Goal: Task Accomplishment & Management: Complete application form

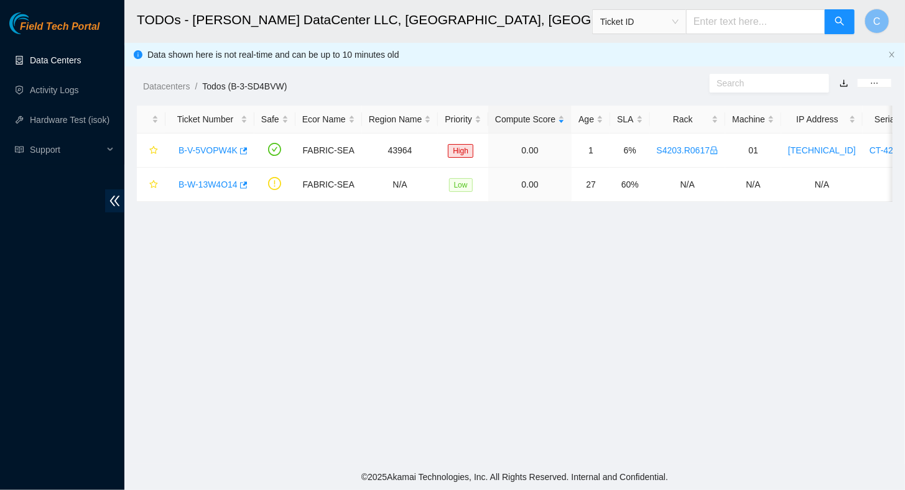
click at [56, 61] on link "Data Centers" at bounding box center [55, 60] width 51 height 10
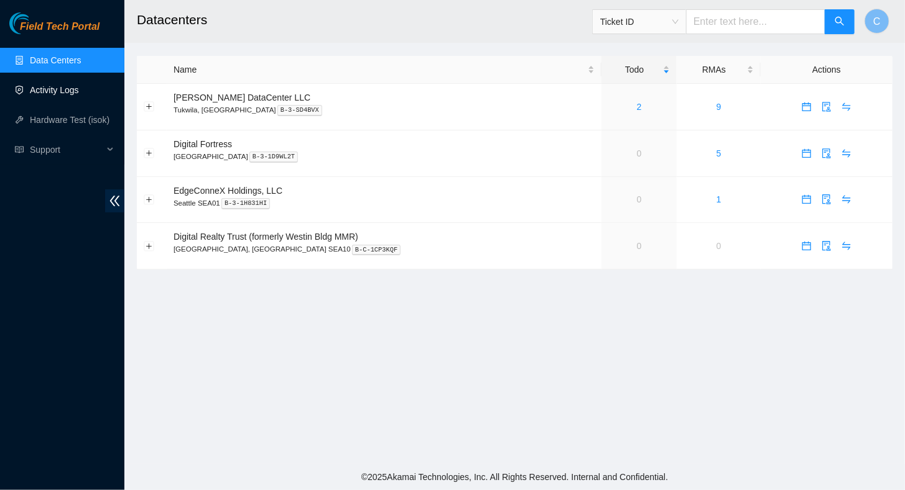
click at [38, 95] on link "Activity Logs" at bounding box center [54, 90] width 49 height 10
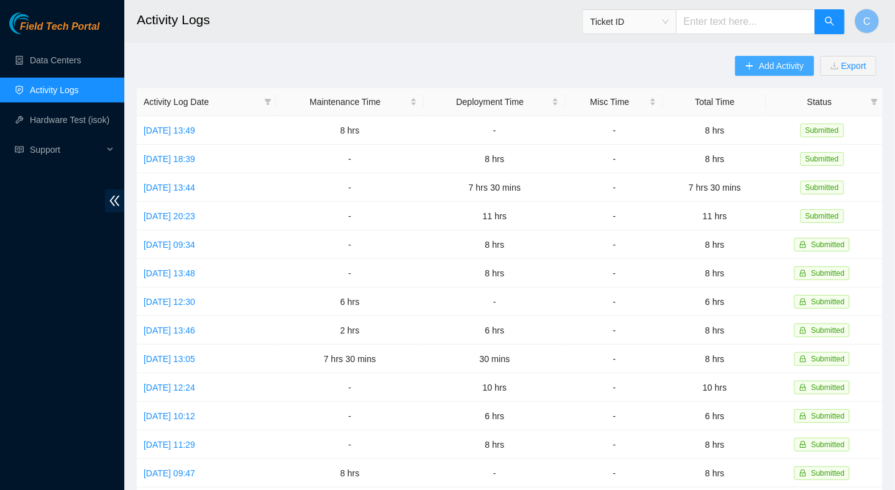
click at [763, 72] on button "Add Activity" at bounding box center [774, 66] width 78 height 20
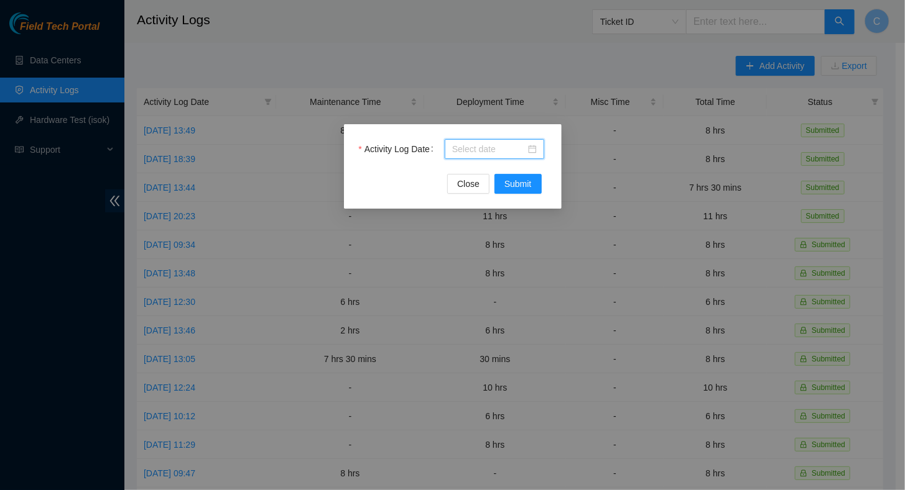
click at [496, 146] on input "Activity Log Date" at bounding box center [488, 149] width 73 height 14
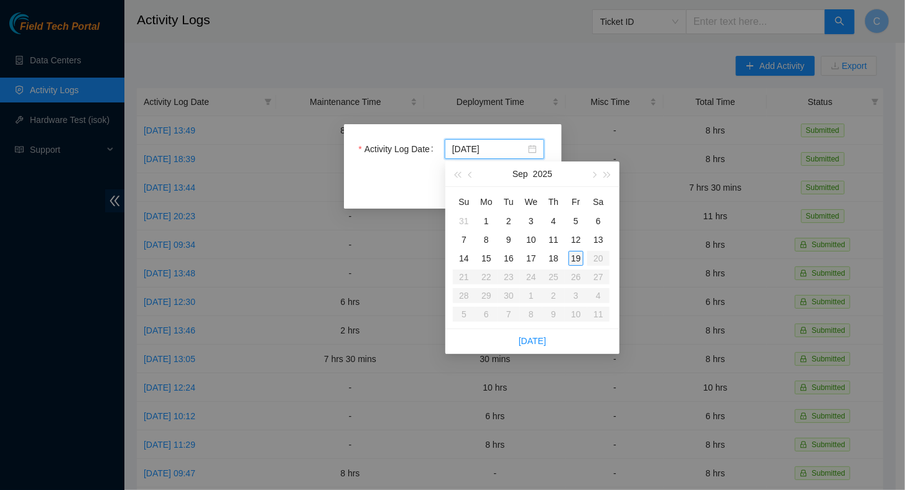
type input "[DATE]"
click at [577, 259] on div "19" at bounding box center [575, 258] width 15 height 15
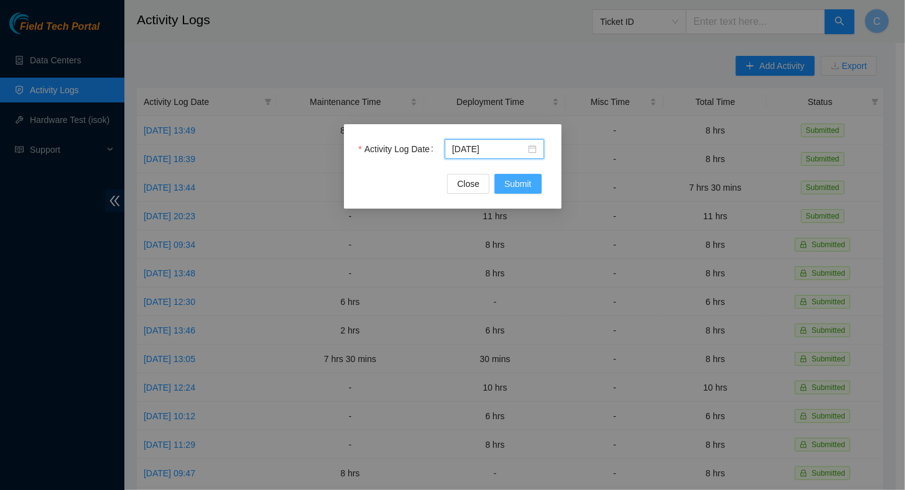
click at [530, 186] on span "Submit" at bounding box center [517, 184] width 27 height 14
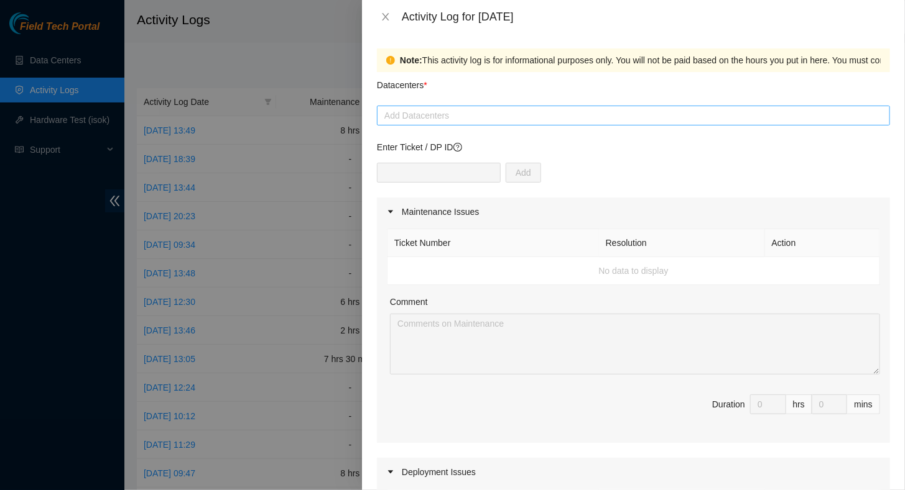
click at [411, 118] on div at bounding box center [633, 115] width 507 height 15
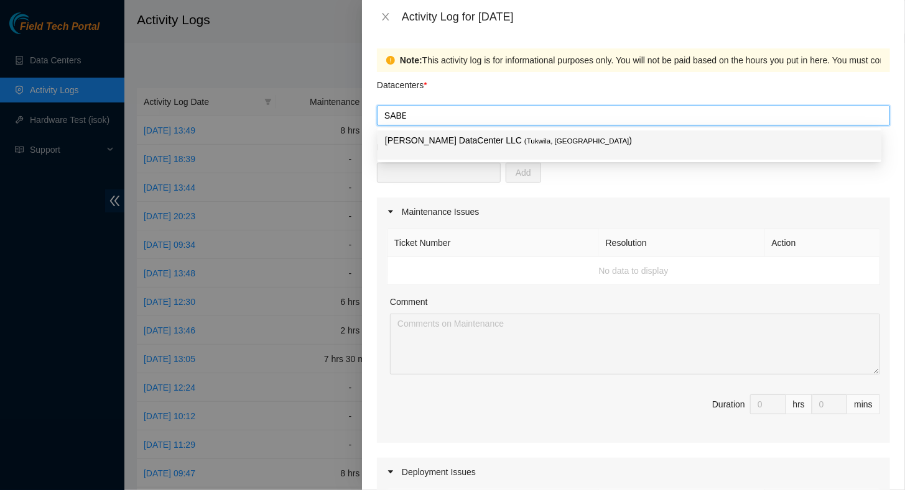
type input "[PERSON_NAME]"
click at [420, 147] on div "[PERSON_NAME] DataCenter LLC ( [GEOGRAPHIC_DATA], [GEOGRAPHIC_DATA] )" at bounding box center [629, 145] width 489 height 23
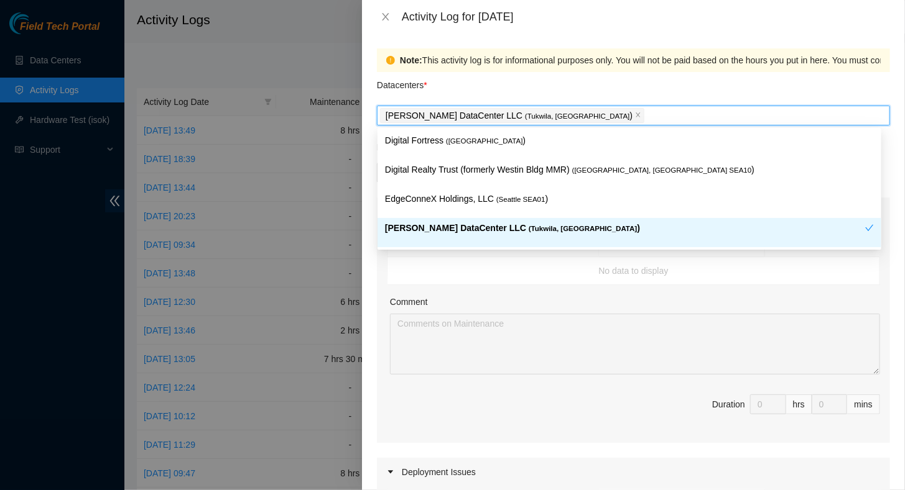
drag, startPoint x: 588, startPoint y: 286, endPoint x: 553, endPoint y: 272, distance: 38.2
click at [587, 290] on div "Ticket Number Resolution Action No data to display Comment Duration 0 hrs 0 mins" at bounding box center [633, 334] width 513 height 217
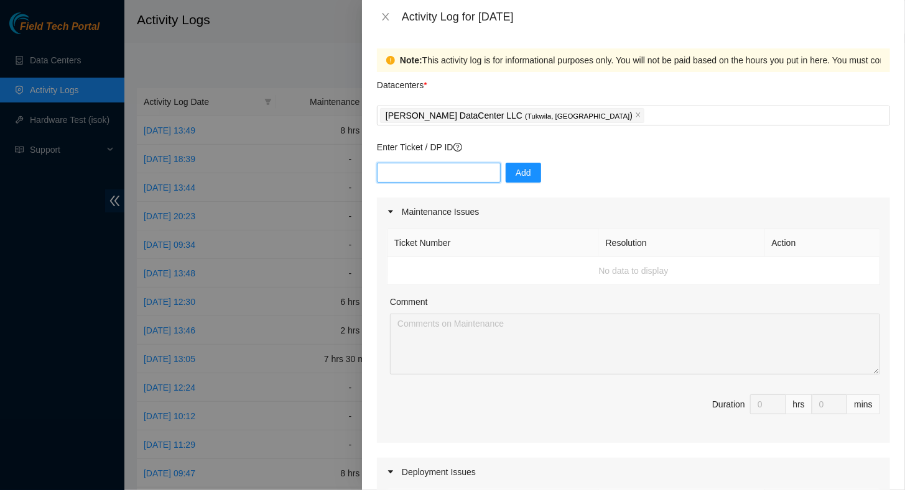
click at [415, 168] on input "text" at bounding box center [439, 173] width 124 height 20
paste input "B-V-5PE4R6I - The Deadbolts on this rack (S4203.R0519) are not functional. Can …"
type input "B-V-5PE4R6I"
click at [515, 173] on span "Add" at bounding box center [523, 173] width 16 height 14
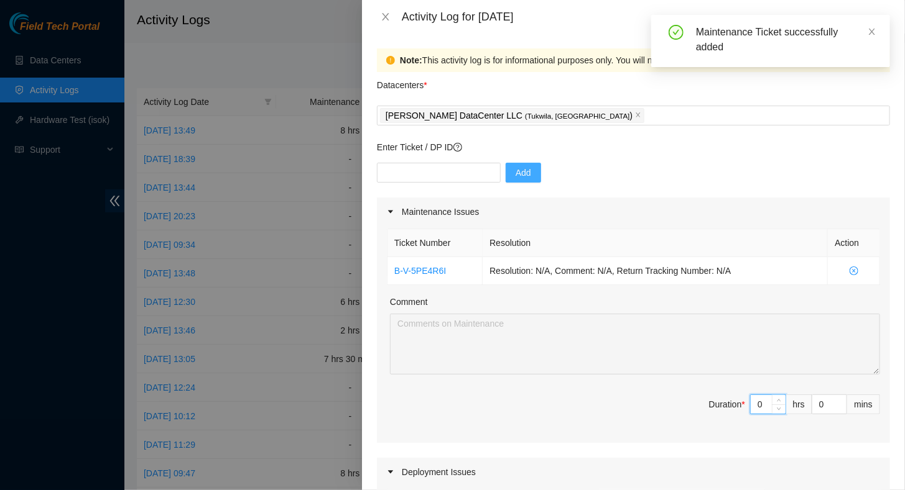
drag, startPoint x: 756, startPoint y: 401, endPoint x: 737, endPoint y: 404, distance: 19.5
click at [737, 404] on span "Duration * 0 hrs 0 mins" at bounding box center [633, 412] width 493 height 35
type input "6"
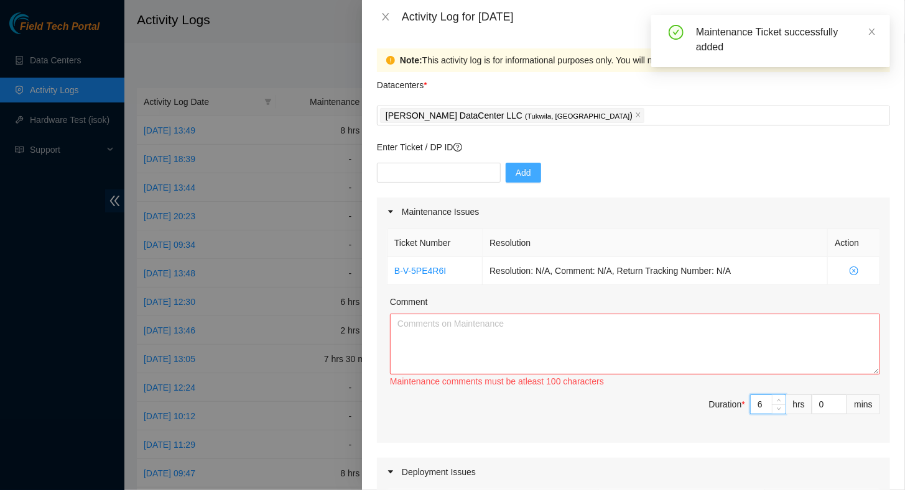
type input "6"
click at [578, 341] on textarea "Comment" at bounding box center [635, 344] width 490 height 61
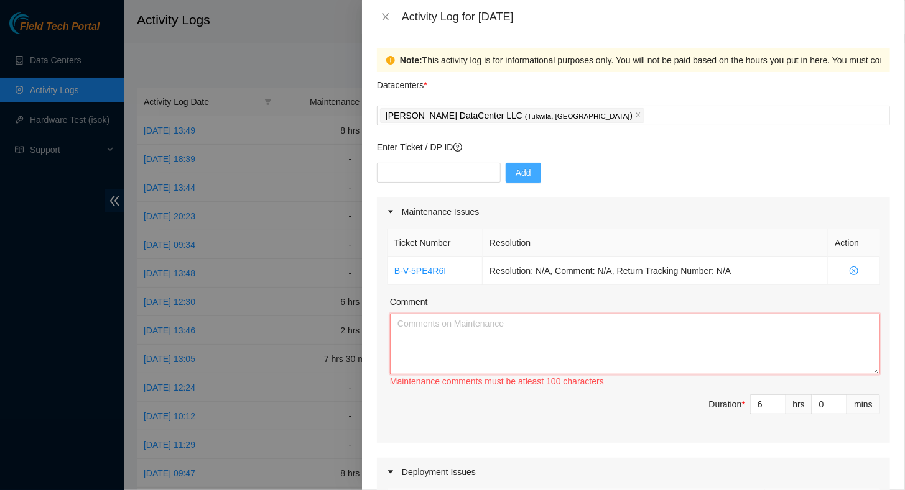
paste textarea "B-V-5PE4R6I - The Deadbolts on this rack (S4203.R0519) are not functional. Can …"
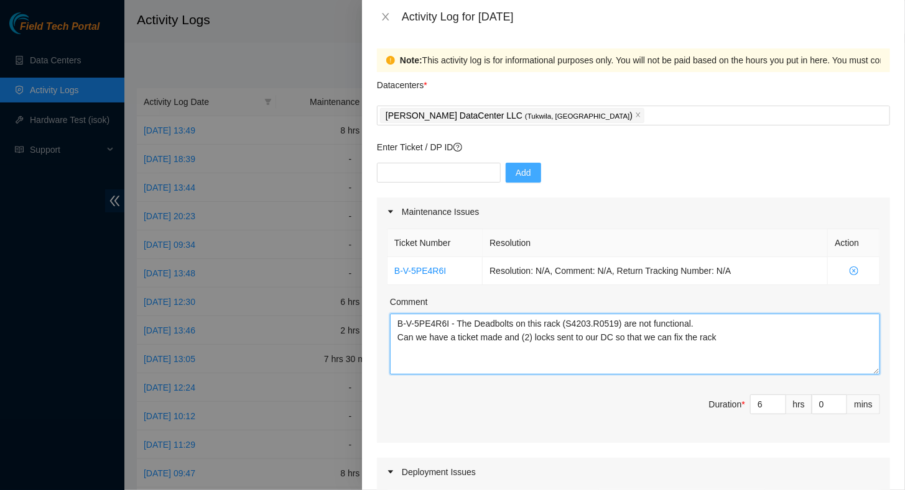
click at [397, 320] on textarea "B-V-5PE4R6I - The Deadbolts on this rack (S4203.R0519) are not functional. Can …" at bounding box center [635, 344] width 490 height 61
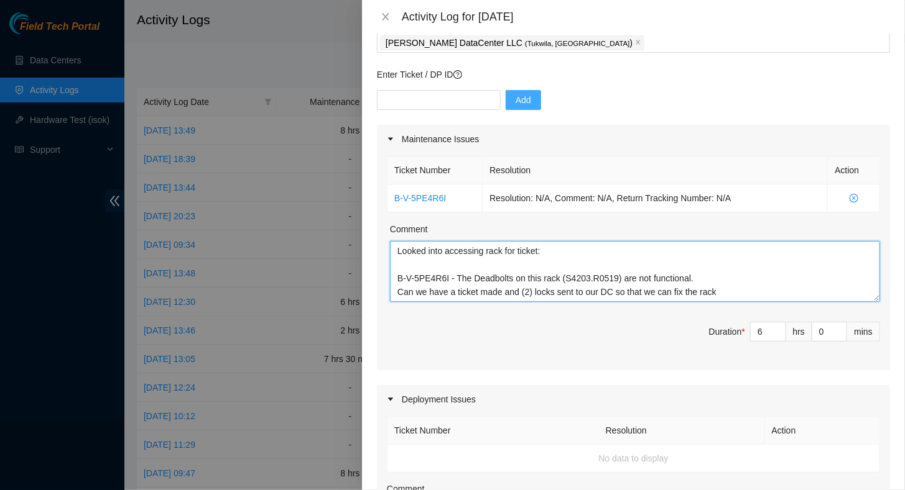
scroll to position [249, 0]
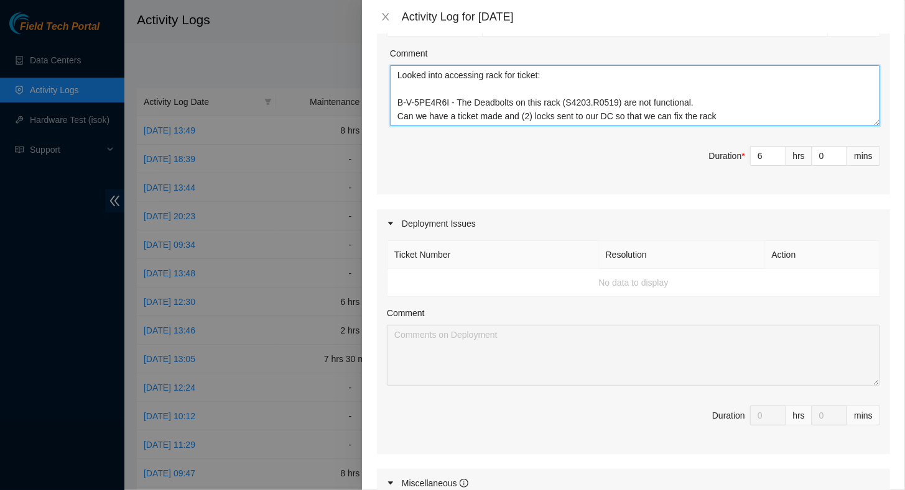
click at [735, 119] on textarea "Looked into accessing rack for ticket: B-V-5PE4R6I - The Deadbolts on this rack…" at bounding box center [635, 95] width 490 height 61
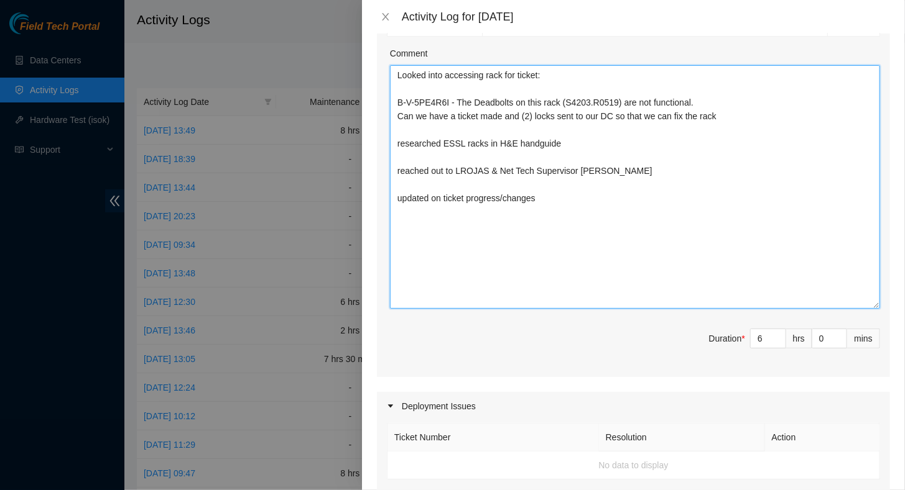
drag, startPoint x: 866, startPoint y: 121, endPoint x: 858, endPoint y: 318, distance: 197.9
click at [866, 307] on textarea "Looked into accessing rack for ticket: B-V-5PE4R6I - The Deadbolts on this rack…" at bounding box center [635, 187] width 490 height 244
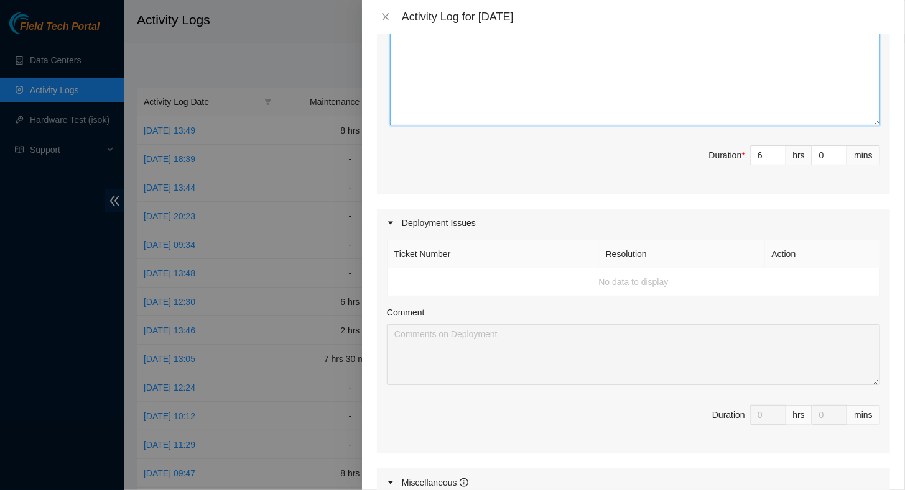
scroll to position [62, 0]
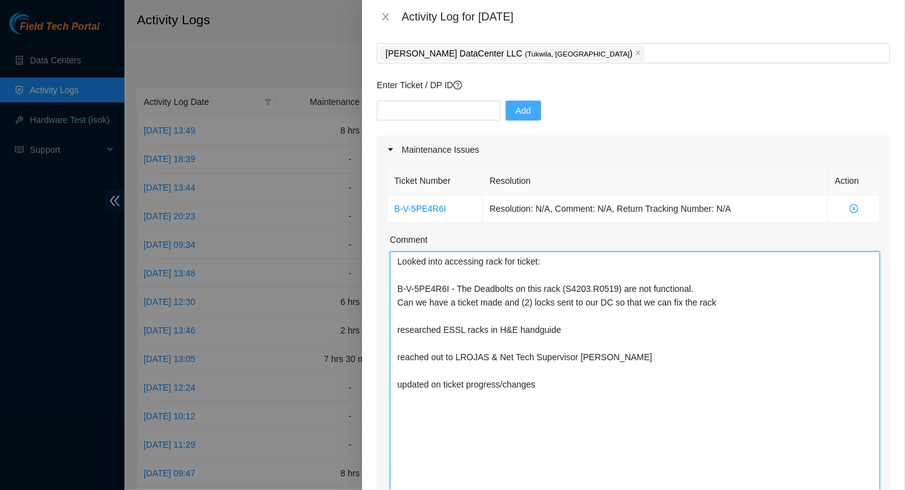
drag, startPoint x: 500, startPoint y: 385, endPoint x: 468, endPoint y: 389, distance: 32.0
click at [468, 389] on textarea "Looked into accessing rack for ticket: B-V-5PE4R6I - The Deadbolts on this rack…" at bounding box center [635, 375] width 490 height 247
click at [561, 387] on textarea "Looked into accessing rack for ticket: B-V-5PE4R6I - The Deadbolts on this rack…" at bounding box center [635, 375] width 490 height 247
drag, startPoint x: 435, startPoint y: 388, endPoint x: 387, endPoint y: 390, distance: 47.9
click at [389, 391] on div "Ticket Number Resolution Action B-V-5PE4R6I Resolution: N/A, Comment: N/A, Retu…" at bounding box center [633, 365] width 513 height 403
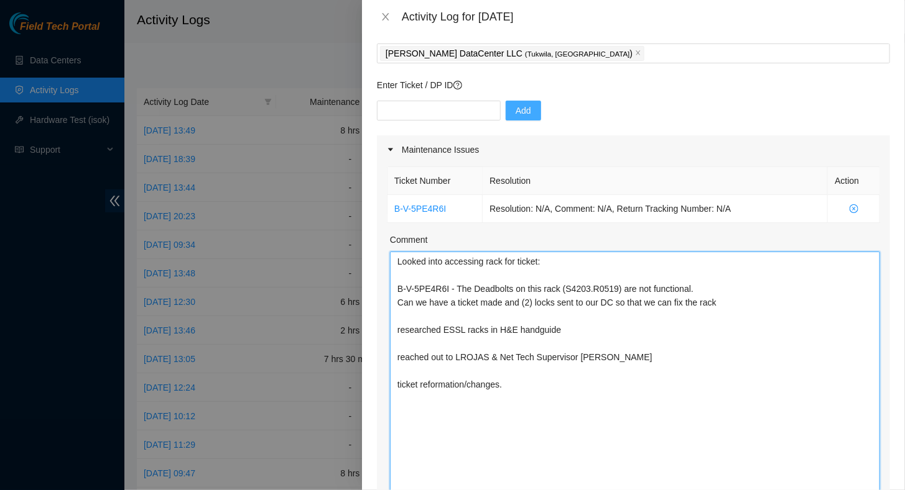
drag, startPoint x: 507, startPoint y: 383, endPoint x: 515, endPoint y: 382, distance: 8.2
click at [510, 383] on textarea "Looked into accessing rack for ticket: B-V-5PE4R6I - The Deadbolts on this rack…" at bounding box center [635, 375] width 490 height 247
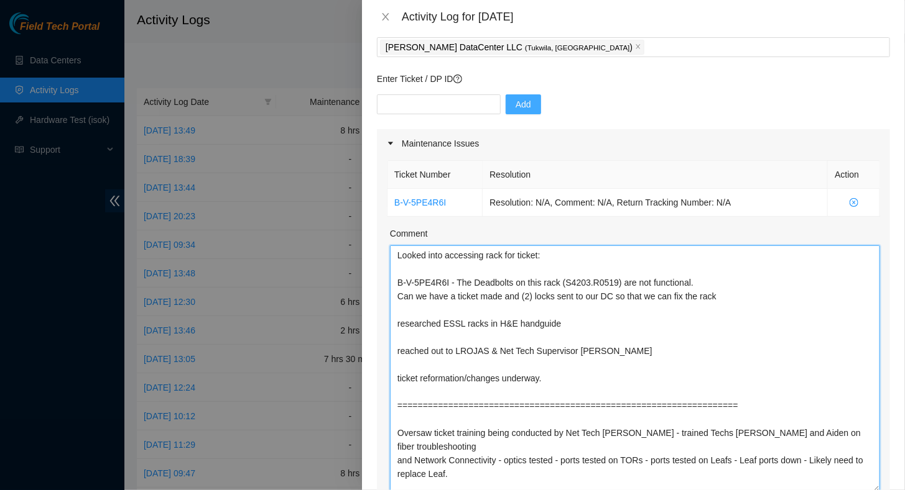
scroll to position [15, 0]
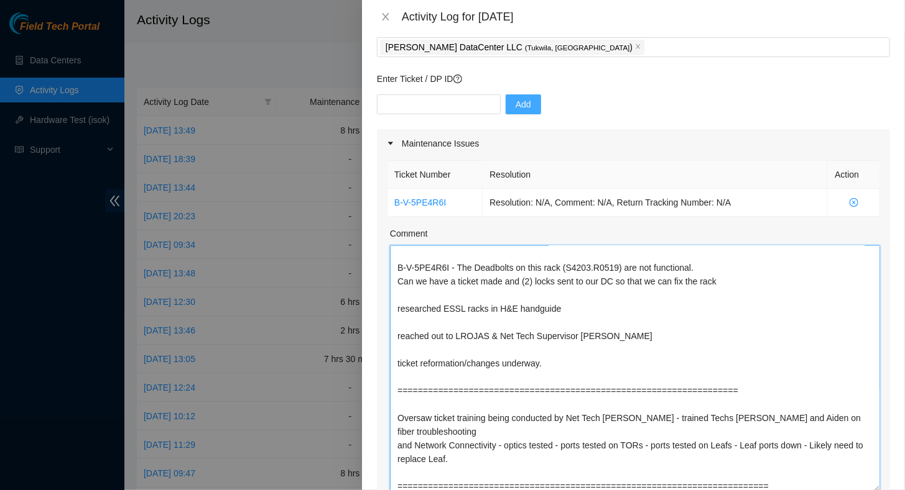
drag, startPoint x: 453, startPoint y: 458, endPoint x: 464, endPoint y: 457, distance: 10.6
click at [464, 457] on textarea "Looked into accessing rack for ticket: B-V-5PE4R6I - The Deadbolts on this rack…" at bounding box center [635, 369] width 490 height 247
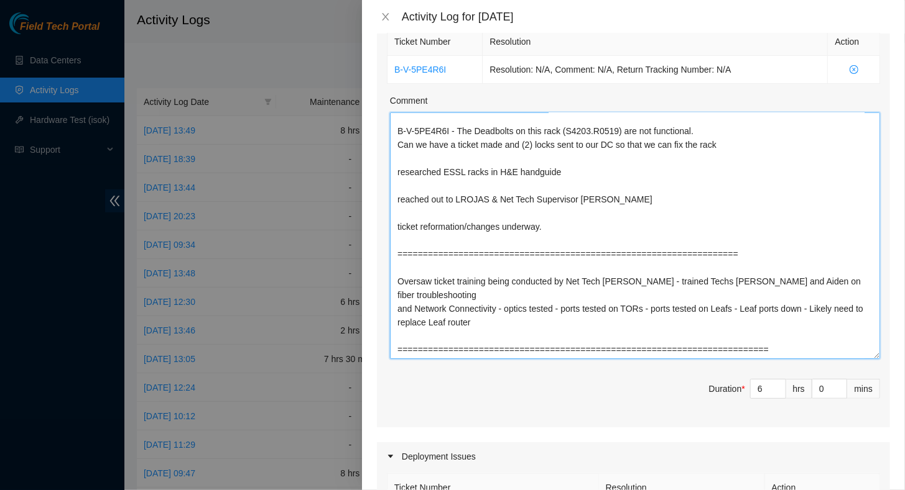
scroll to position [255, 0]
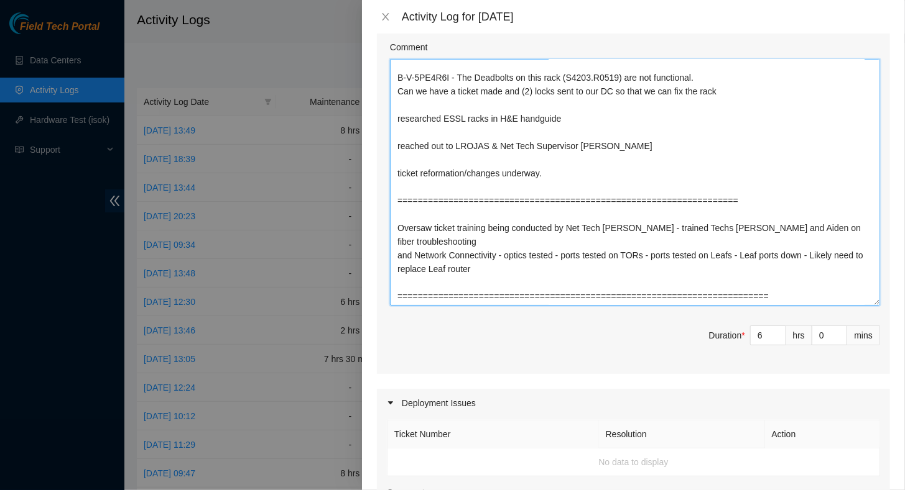
click at [839, 300] on textarea "Looked into accessing rack for ticket: B-V-5PE4R6I - The Deadbolts on this rack…" at bounding box center [635, 182] width 490 height 247
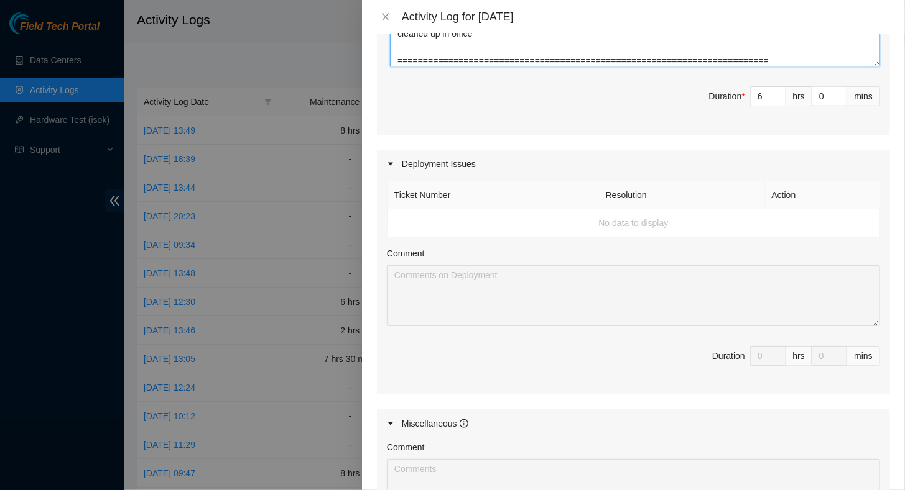
scroll to position [471, 0]
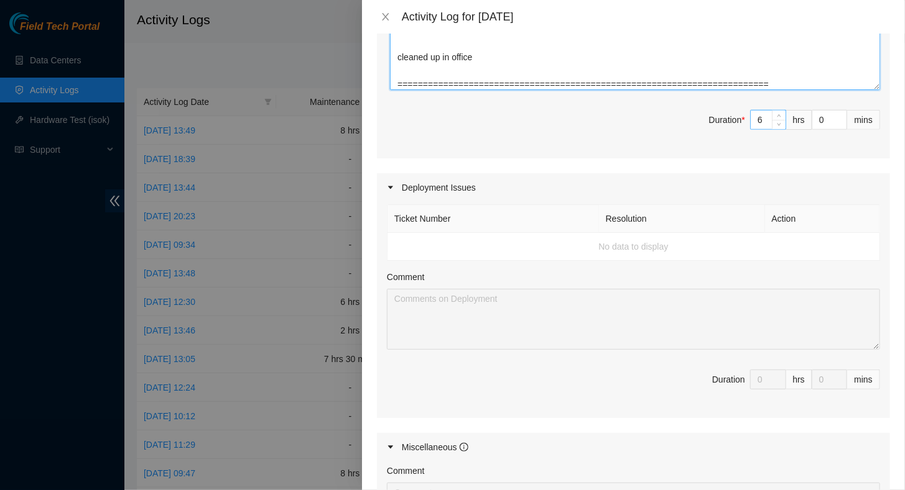
type textarea "Looked into accessing rack for ticket: B-V-5PE4R6I - The Deadbolts on this rack…"
drag, startPoint x: 754, startPoint y: 121, endPoint x: 726, endPoint y: 124, distance: 28.2
click at [726, 124] on span "Duration * 6 hrs 0 mins" at bounding box center [633, 127] width 493 height 35
type input "8"
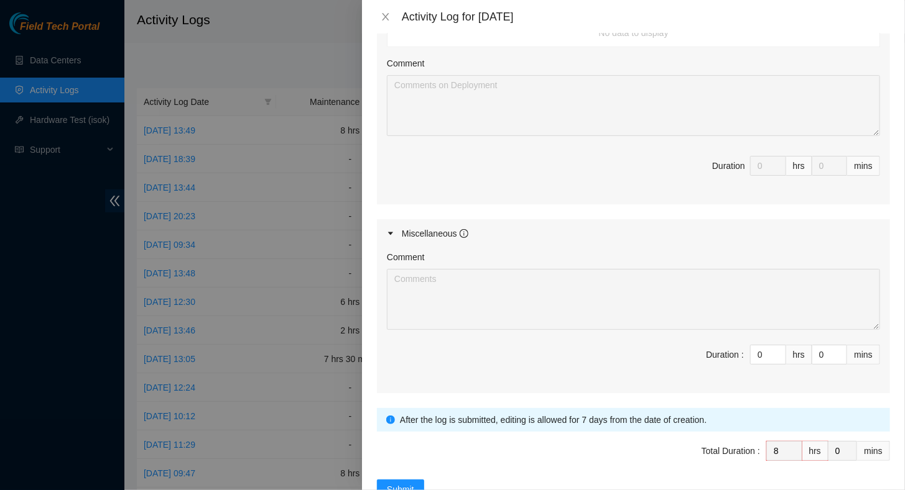
scroll to position [719, 0]
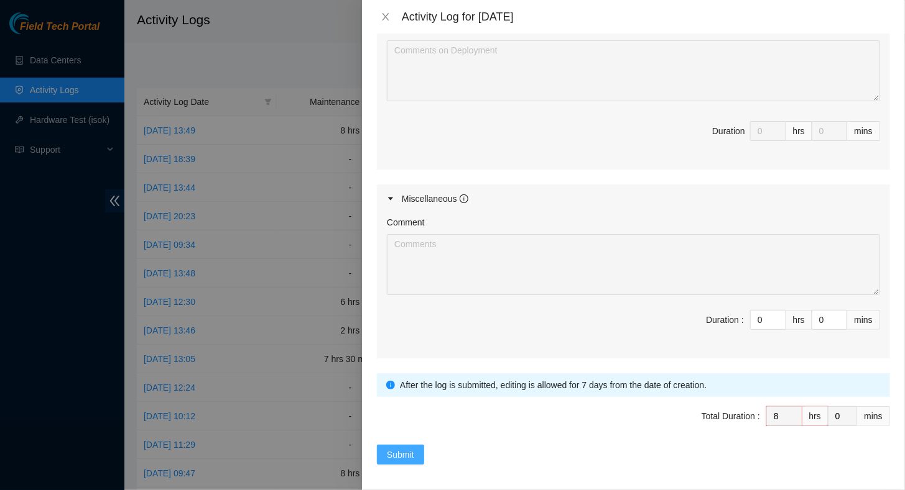
type input "8"
click at [405, 448] on span "Submit" at bounding box center [400, 455] width 27 height 14
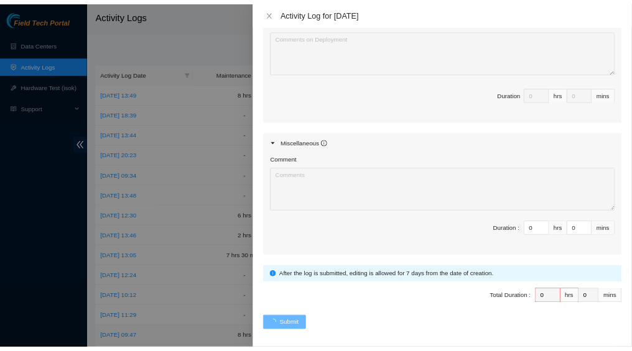
scroll to position [0, 0]
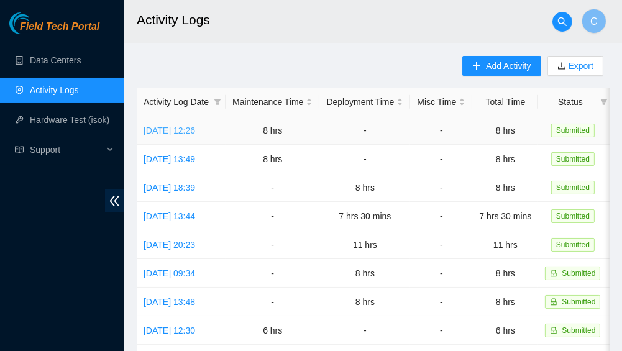
click at [181, 128] on link "[DATE] 12:26" at bounding box center [170, 131] width 52 height 10
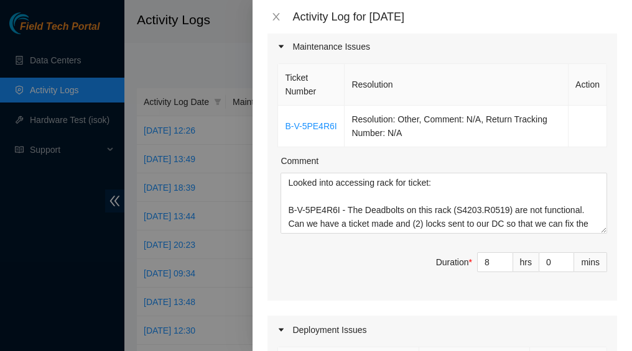
scroll to position [249, 0]
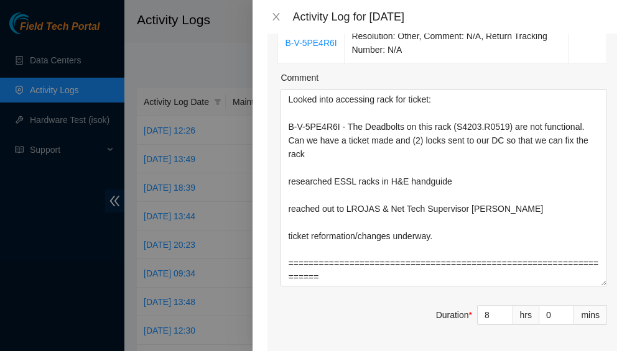
drag, startPoint x: 594, startPoint y: 147, endPoint x: 563, endPoint y: 369, distance: 223.4
click at [563, 351] on html "Field Tech Portal Data Centers Activity Logs Hardware Test (isok) Support Activ…" at bounding box center [316, 175] width 632 height 351
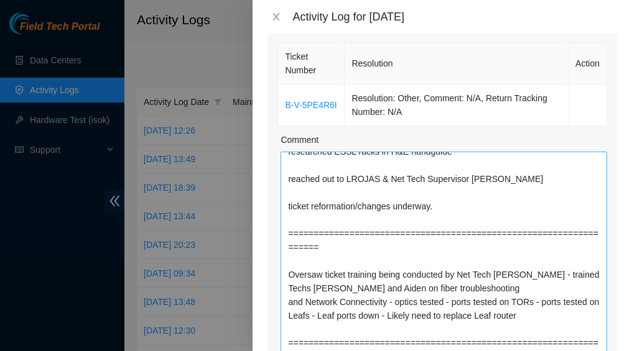
scroll to position [94, 0]
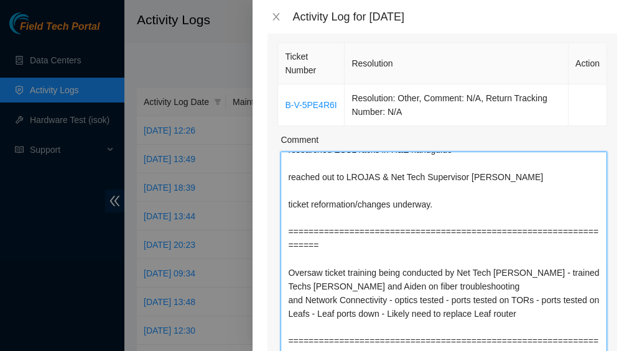
drag, startPoint x: 579, startPoint y: 339, endPoint x: 280, endPoint y: 247, distance: 312.4
click at [280, 247] on textarea "Looked into accessing rack for ticket: B-V-5PE4R6I - The Deadbolts on this rack…" at bounding box center [443, 292] width 326 height 281
click at [456, 259] on textarea "Looked into accessing rack for ticket: B-V-5PE4R6I - The Deadbolts on this rack…" at bounding box center [443, 292] width 326 height 281
